Goal: Transaction & Acquisition: Purchase product/service

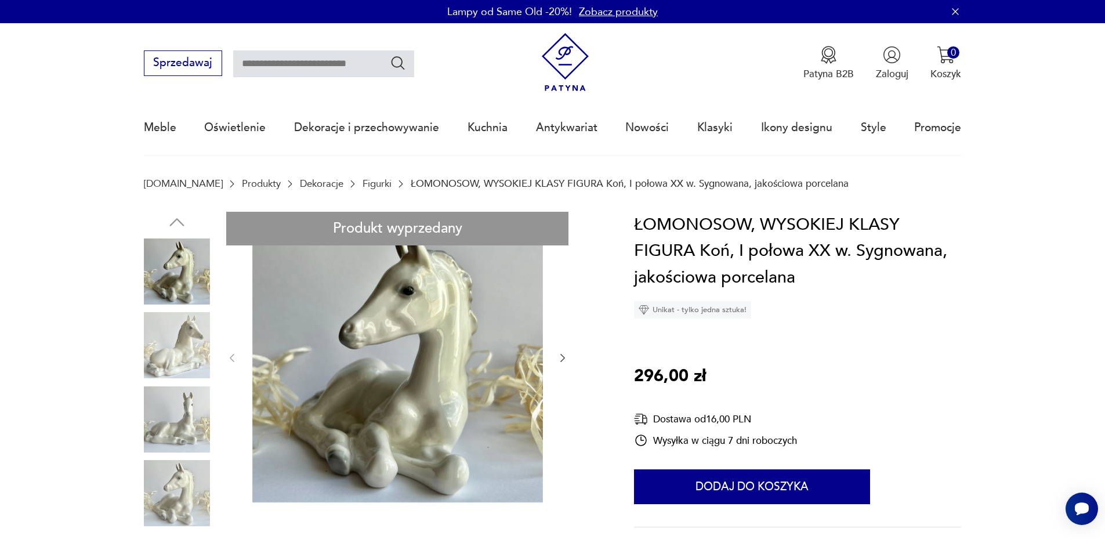
click at [182, 355] on img at bounding box center [177, 345] width 66 height 66
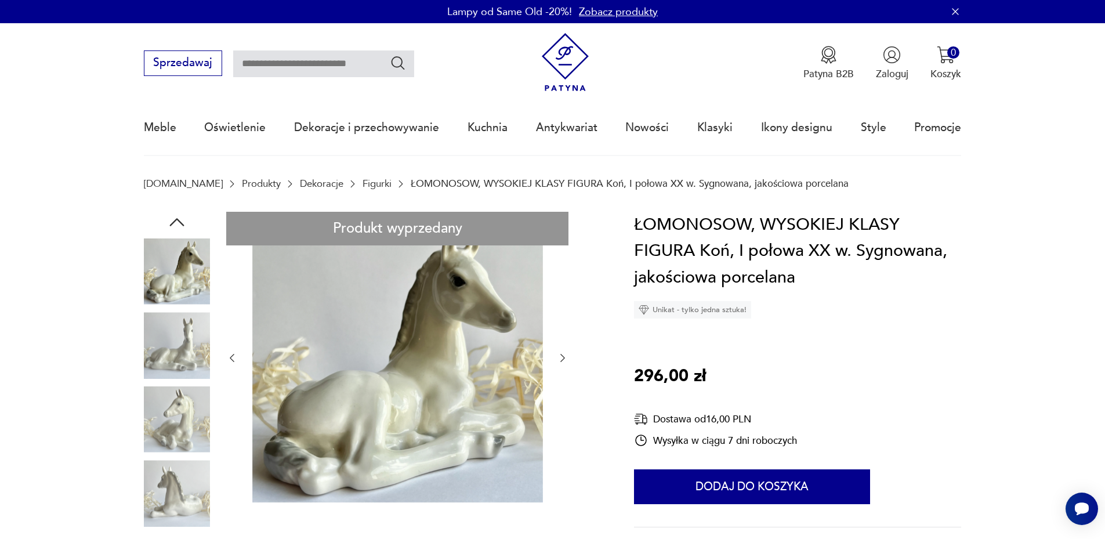
click at [189, 382] on div at bounding box center [177, 309] width 66 height 290
click at [189, 416] on img at bounding box center [177, 419] width 66 height 66
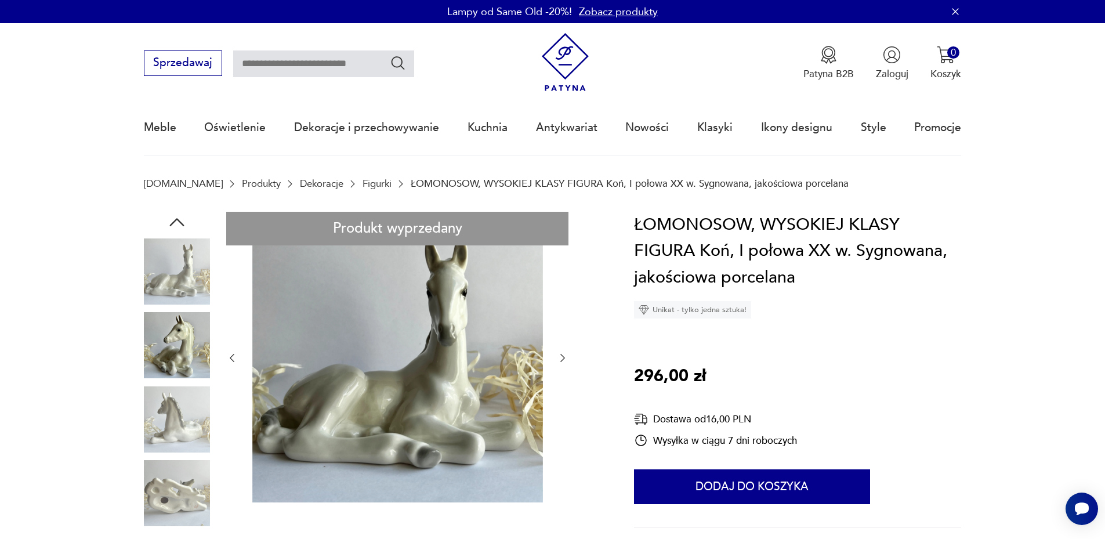
click at [187, 428] on img at bounding box center [177, 419] width 66 height 66
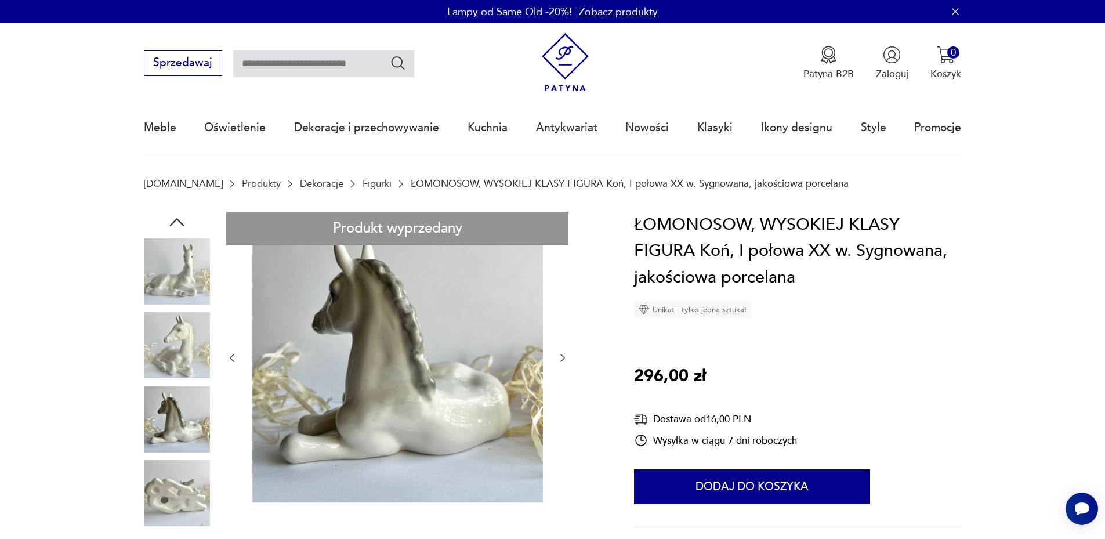
click at [185, 493] on img at bounding box center [177, 493] width 66 height 66
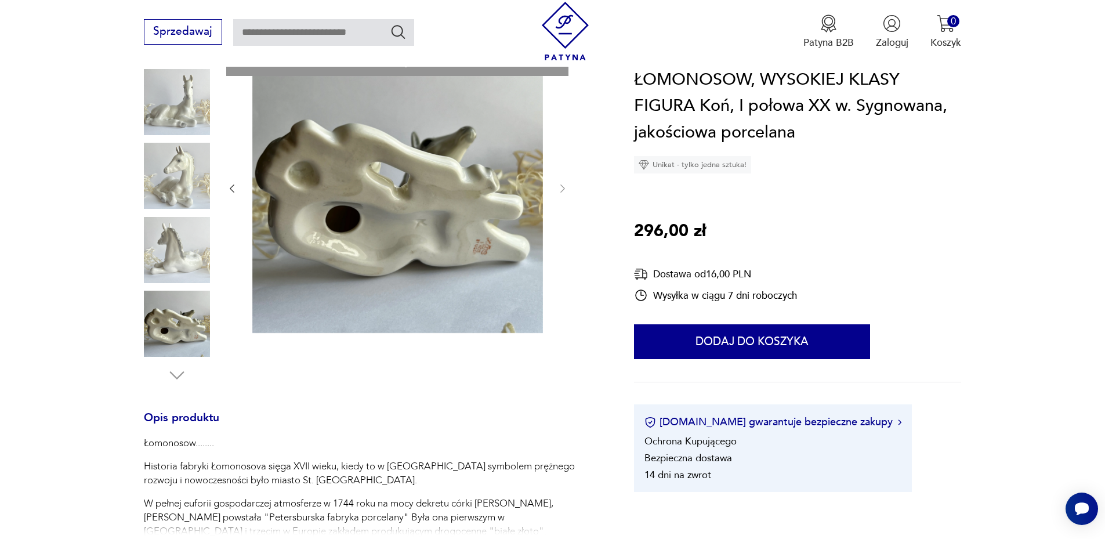
scroll to position [174, 0]
